Goal: Submit feedback/report problem

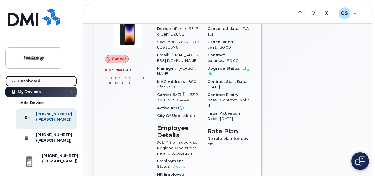
click at [28, 80] on div "Dashboard" at bounding box center [29, 81] width 22 height 5
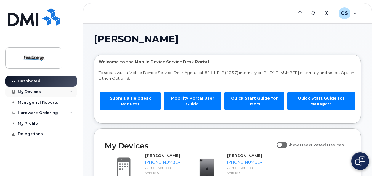
click at [51, 91] on div "My Devices" at bounding box center [41, 91] width 72 height 11
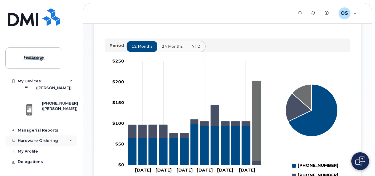
scroll to position [250, 0]
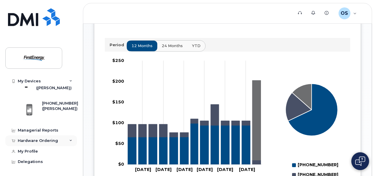
click at [46, 140] on div "Hardware Ordering" at bounding box center [38, 140] width 40 height 5
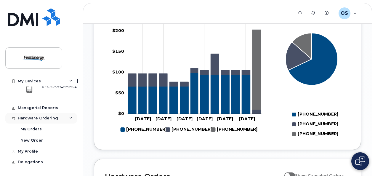
scroll to position [305, 0]
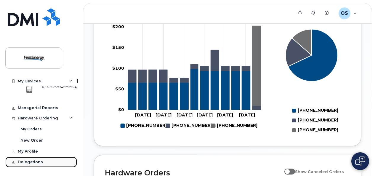
click at [28, 160] on div "Delegations" at bounding box center [30, 162] width 25 height 5
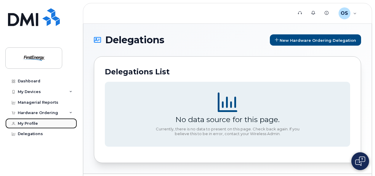
click at [24, 121] on div "My Profile" at bounding box center [28, 123] width 20 height 5
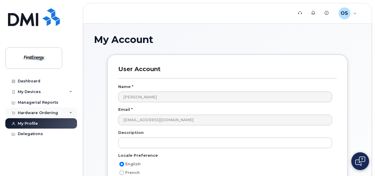
click at [38, 110] on div "Hardware Ordering" at bounding box center [38, 112] width 40 height 5
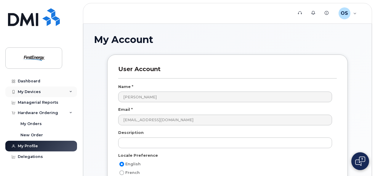
click at [38, 92] on div "My Devices" at bounding box center [29, 91] width 23 height 5
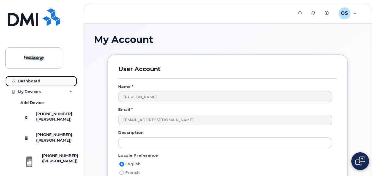
click at [34, 79] on div "Dashboard" at bounding box center [29, 81] width 22 height 5
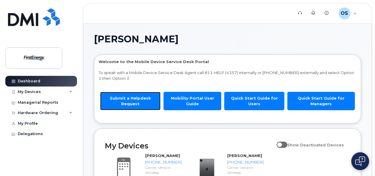
click at [134, 100] on link "Submit a Helpdesk Request" at bounding box center [130, 101] width 60 height 18
